Goal: Go to known website: Access a specific website the user already knows

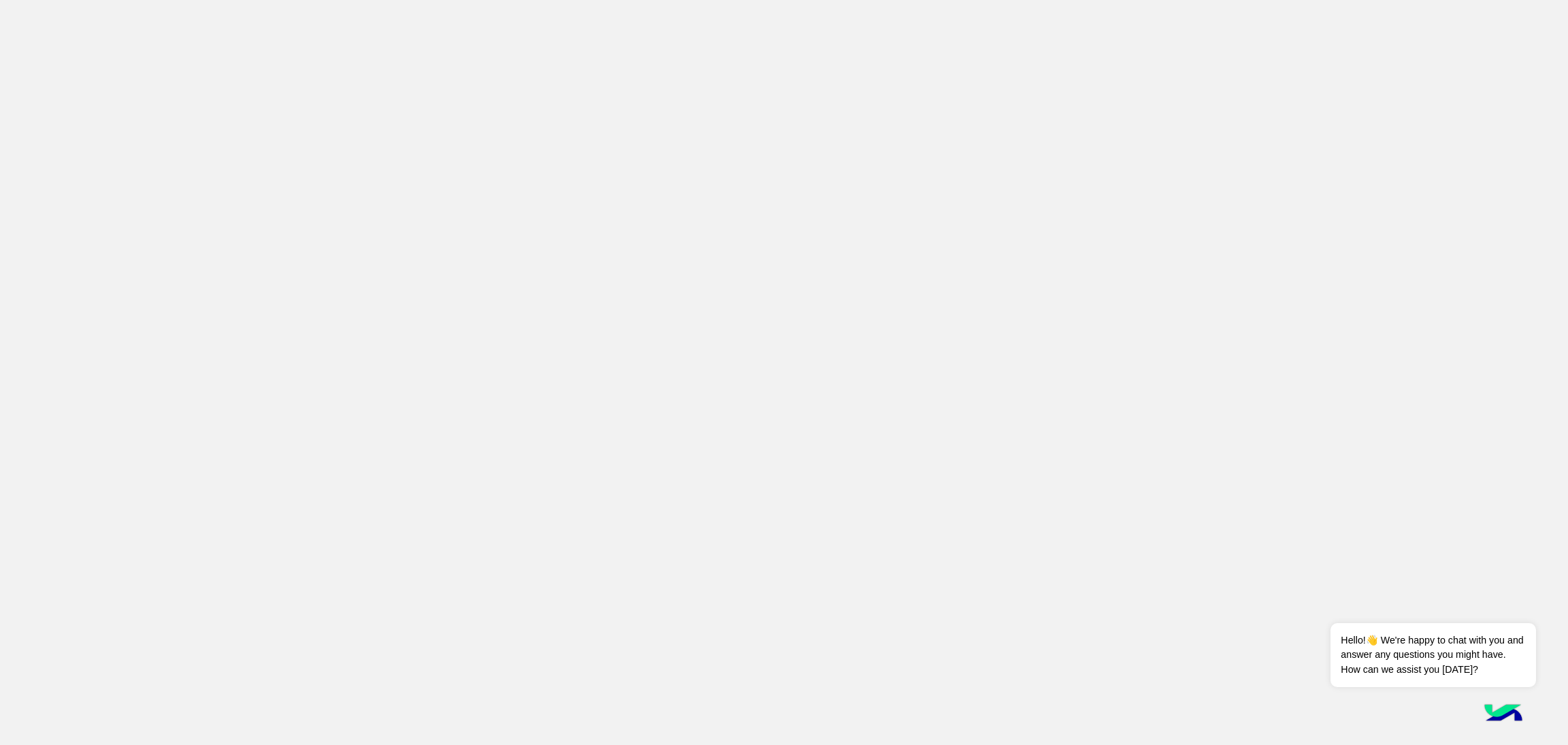
click at [399, 92] on app-root at bounding box center [784, 372] width 1568 height 745
click at [1492, 605] on button "Dismiss ✕" at bounding box center [1495, 605] width 81 height 27
click at [534, 139] on app-root at bounding box center [784, 372] width 1568 height 745
click at [440, 147] on app-root at bounding box center [784, 372] width 1568 height 745
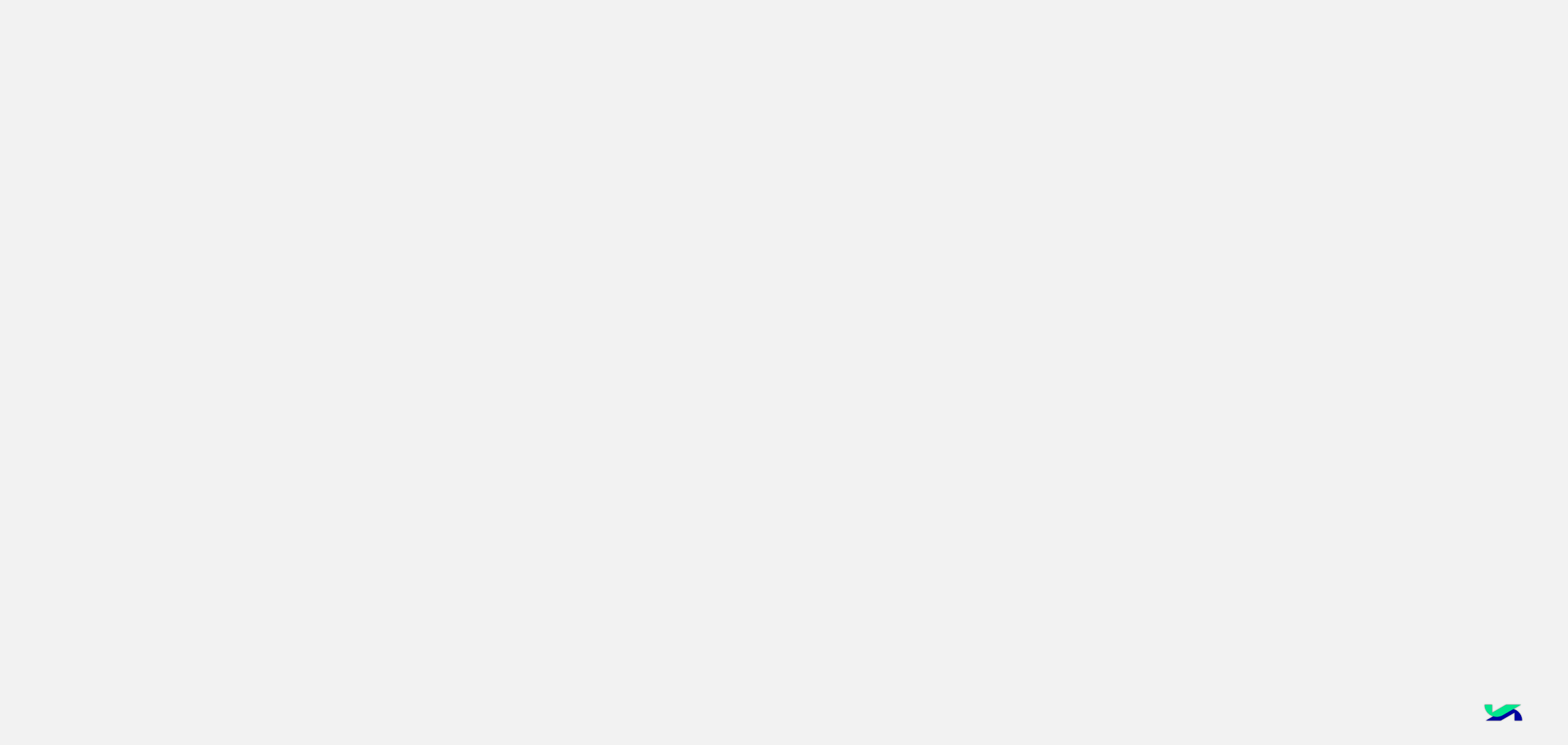
click at [590, 298] on app-root at bounding box center [784, 372] width 1568 height 745
click at [853, 302] on app-root at bounding box center [784, 372] width 1568 height 745
